Goal: Complete application form: Complete application form

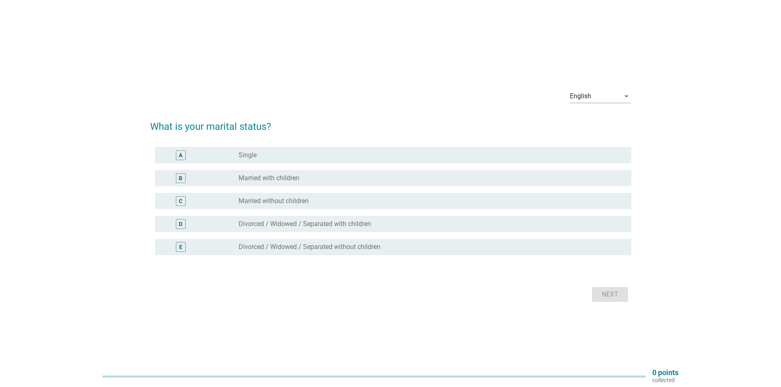
click at [230, 176] on div "B" at bounding box center [199, 178] width 77 height 10
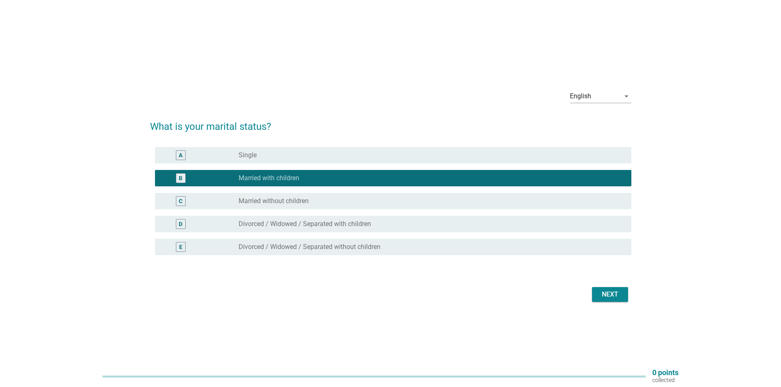
click at [606, 297] on div "Next" at bounding box center [609, 295] width 23 height 10
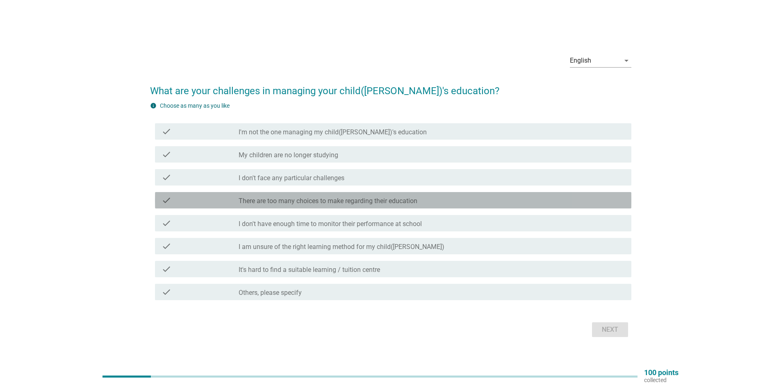
click at [250, 202] on label "There are too many choices to make regarding their education" at bounding box center [328, 201] width 179 height 8
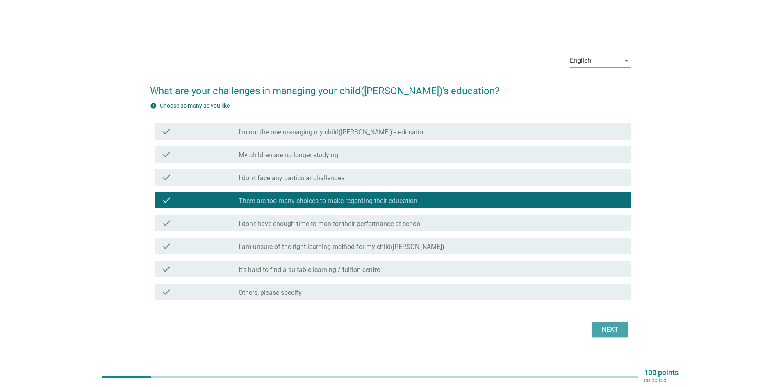
click at [599, 331] on div "Next" at bounding box center [609, 330] width 23 height 10
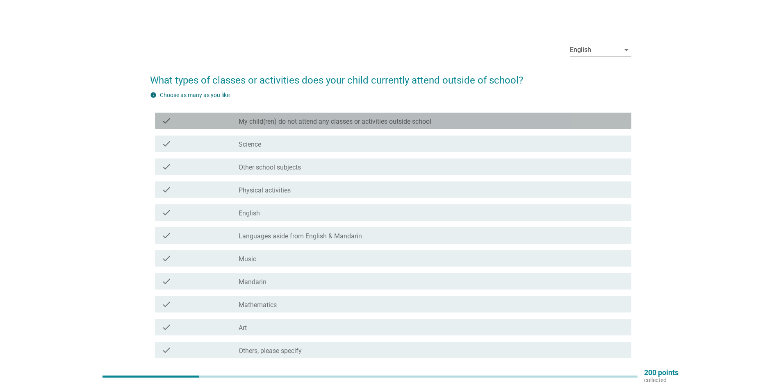
click at [283, 120] on label "My child(ren) do not attend any classes or activities outside school" at bounding box center [335, 122] width 193 height 8
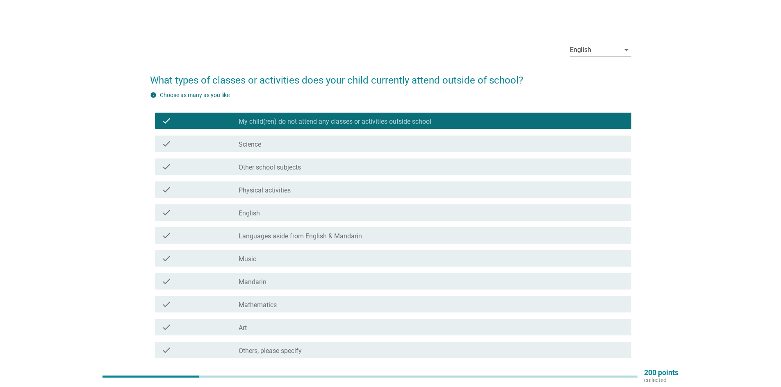
scroll to position [69, 0]
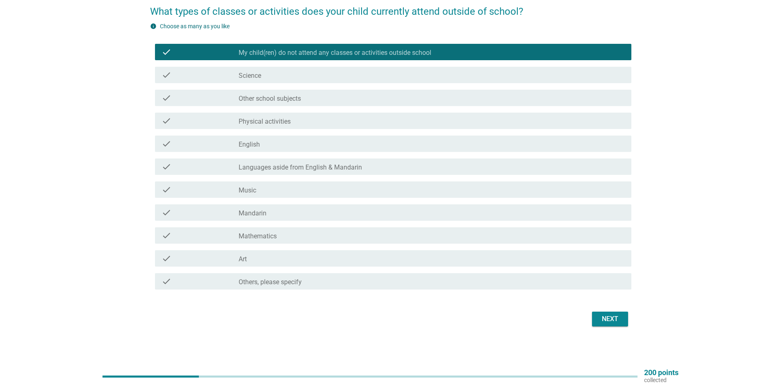
click at [597, 324] on button "Next" at bounding box center [610, 319] width 36 height 15
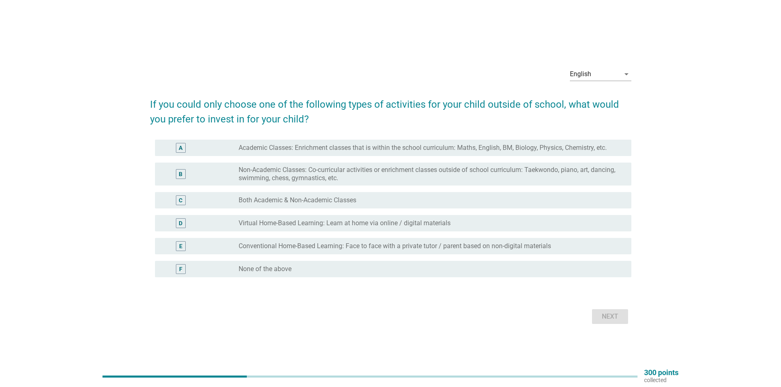
click at [279, 225] on label "Virtual Home-Based Learning: Learn at home via online / digital materials" at bounding box center [345, 223] width 212 height 8
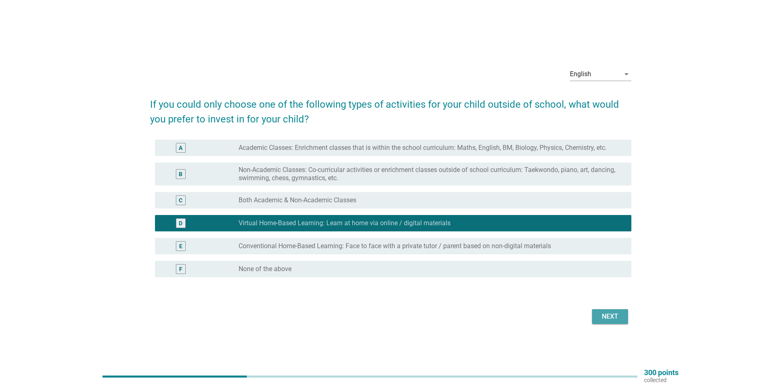
click at [607, 323] on button "Next" at bounding box center [610, 316] width 36 height 15
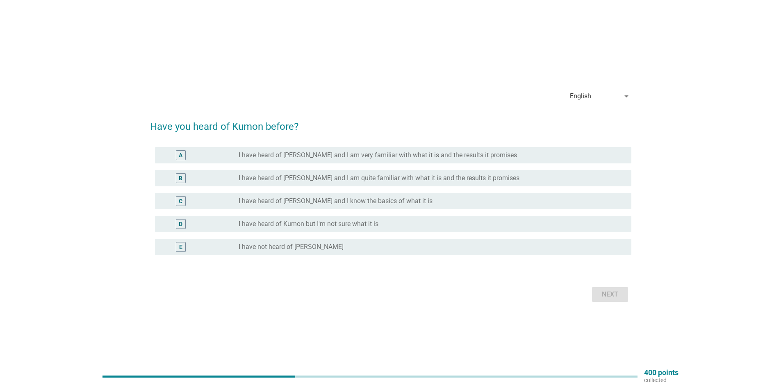
click at [335, 224] on label "I have heard of Kumon but I'm not sure what it is" at bounding box center [309, 224] width 140 height 8
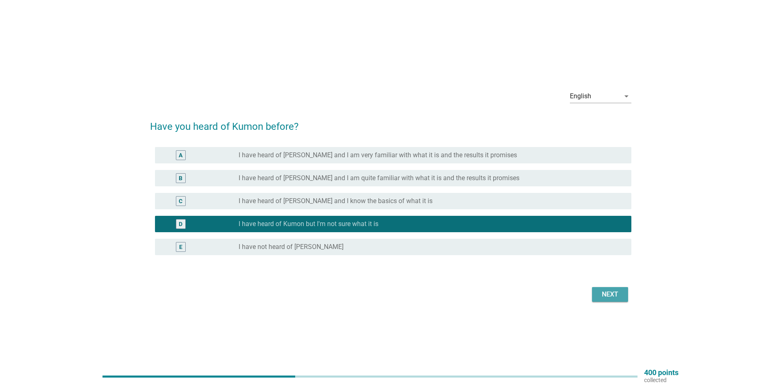
click at [612, 296] on div "Next" at bounding box center [609, 295] width 23 height 10
